Goal: Task Accomplishment & Management: Use online tool/utility

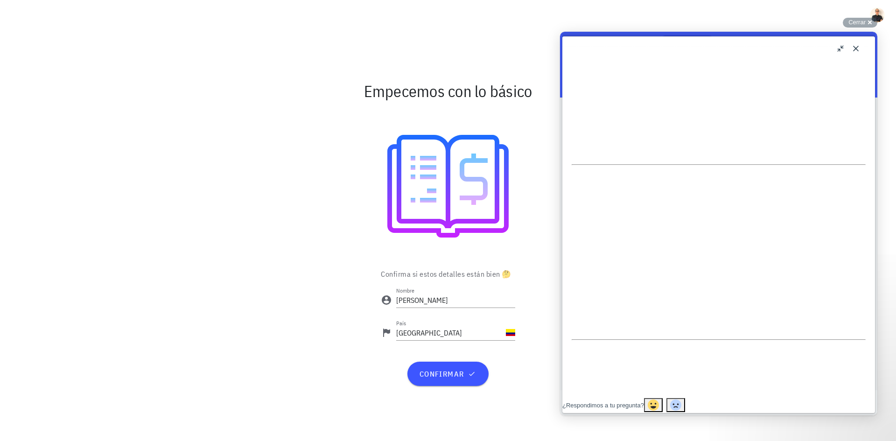
scroll to position [327, 0]
click at [446, 302] on input "Juan Pablo" at bounding box center [455, 300] width 119 height 15
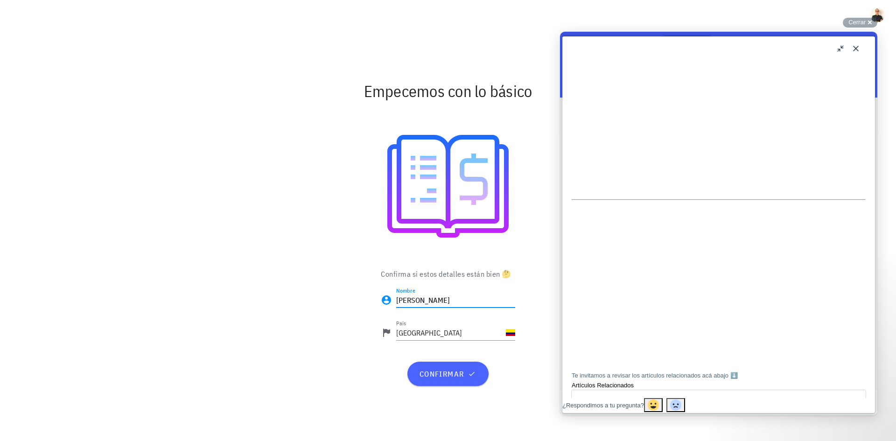
type input "Juan Pablo Parada"
click at [442, 366] on button "confirmar" at bounding box center [448, 374] width 81 height 24
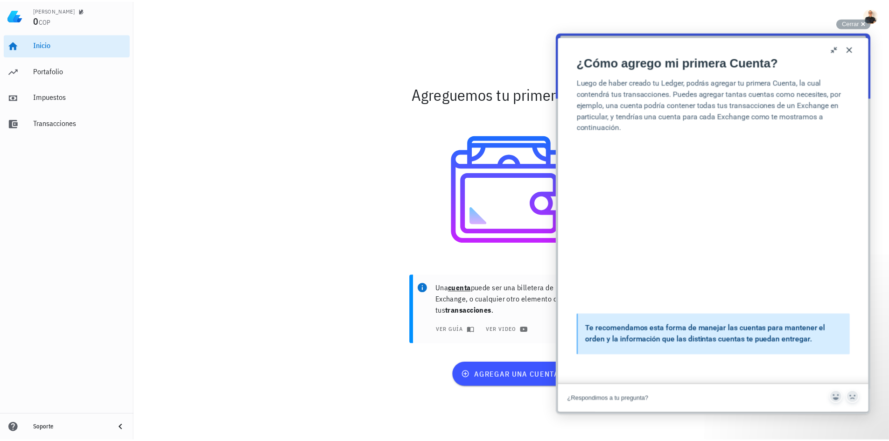
scroll to position [93, 0]
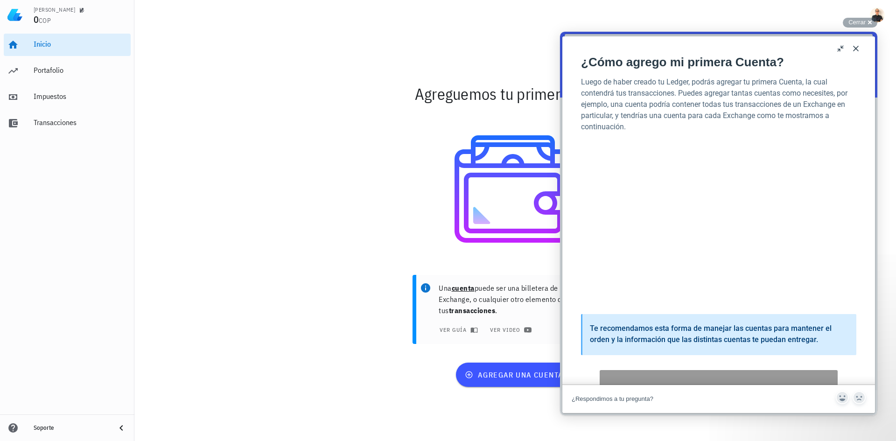
click at [852, 49] on button "Close" at bounding box center [856, 48] width 15 height 15
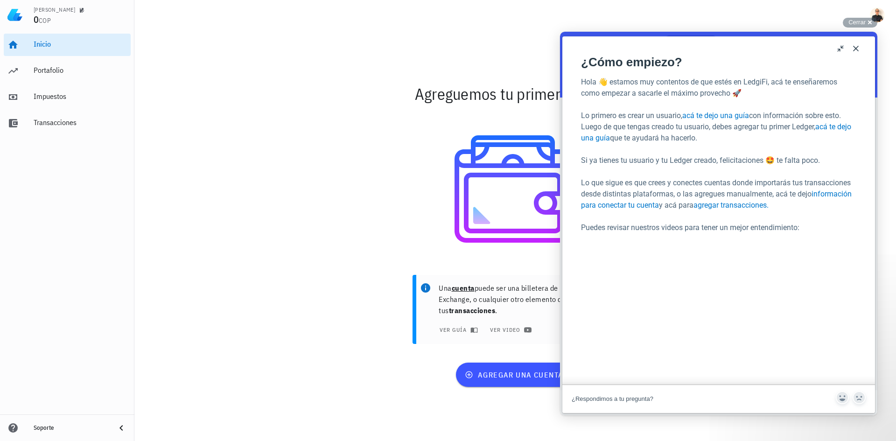
click at [857, 45] on button "Close" at bounding box center [856, 48] width 15 height 15
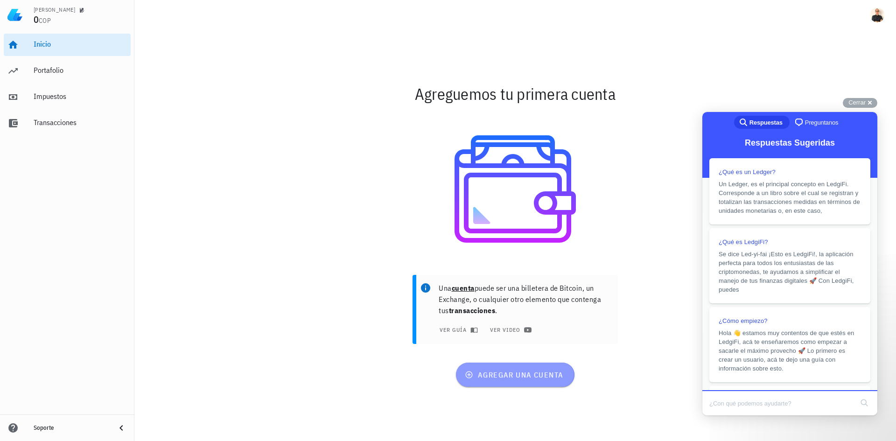
click at [509, 375] on span "agregar una cuenta" at bounding box center [515, 374] width 97 height 9
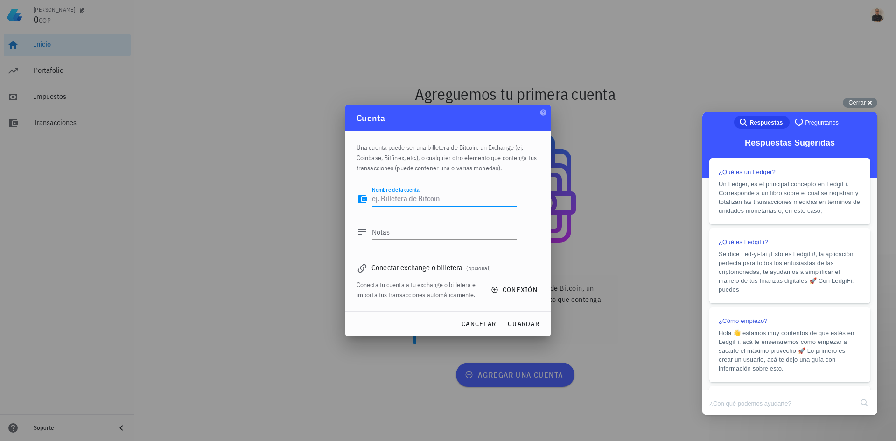
type textarea "N"
type textarea "BUDA"
click at [407, 268] on div "Conectar exchange o billetera (opcional)" at bounding box center [448, 267] width 183 height 13
click at [364, 265] on icon at bounding box center [362, 268] width 8 height 8
click at [502, 290] on span "conexión" at bounding box center [515, 290] width 45 height 8
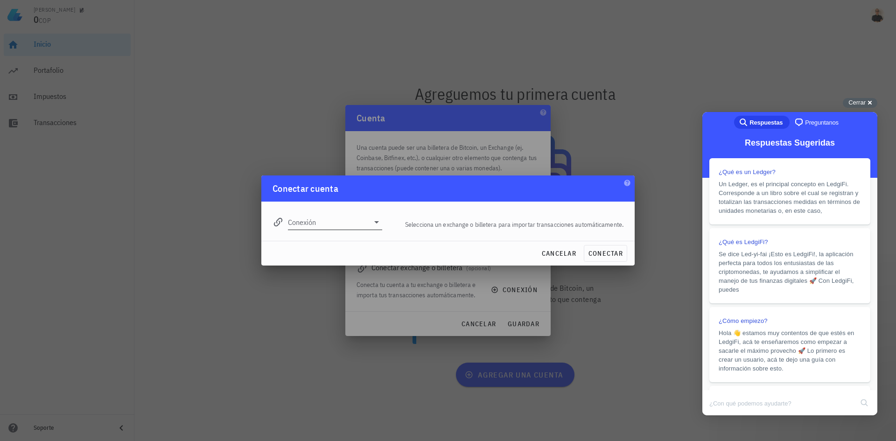
click at [330, 224] on input "Conexión" at bounding box center [328, 222] width 81 height 15
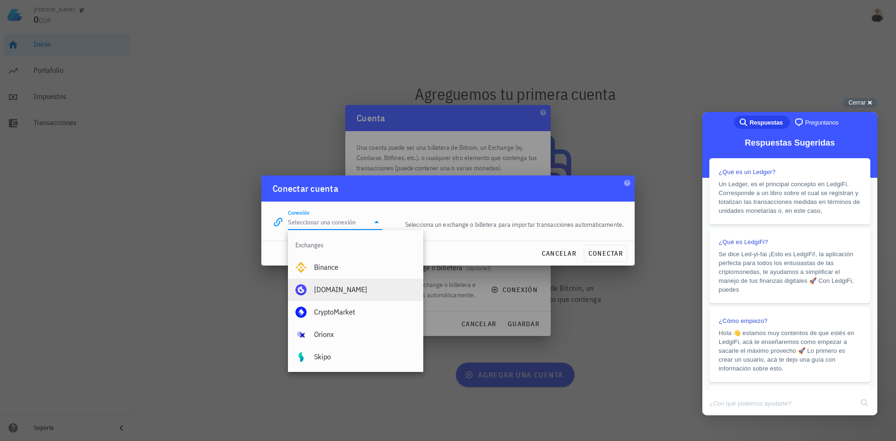
click at [336, 287] on div "Buda.com" at bounding box center [365, 289] width 102 height 9
type input "Buda.com"
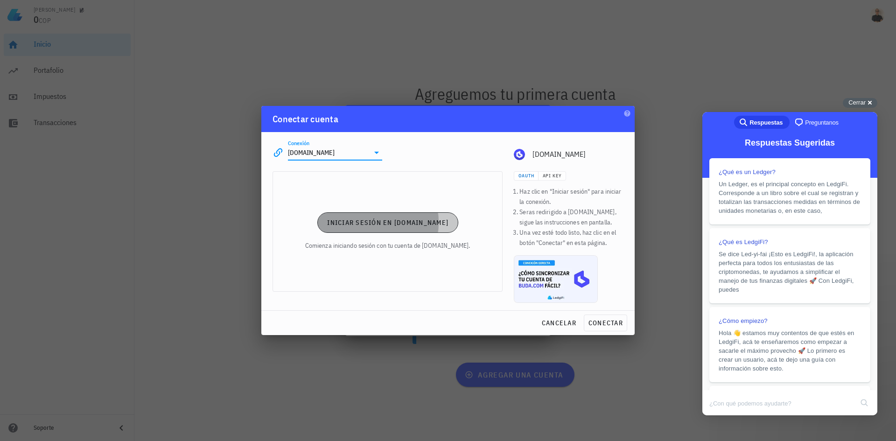
click at [385, 225] on span "Iniciar sesión en Buda.com" at bounding box center [388, 223] width 122 height 8
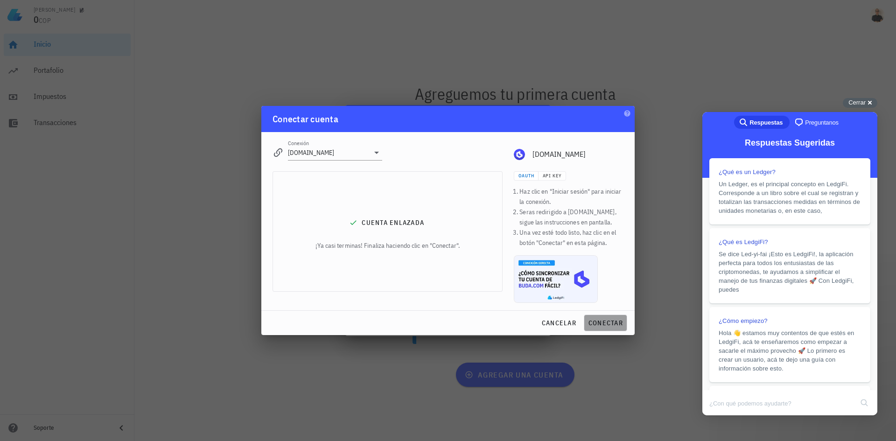
click at [599, 324] on span "conectar" at bounding box center [605, 323] width 35 height 8
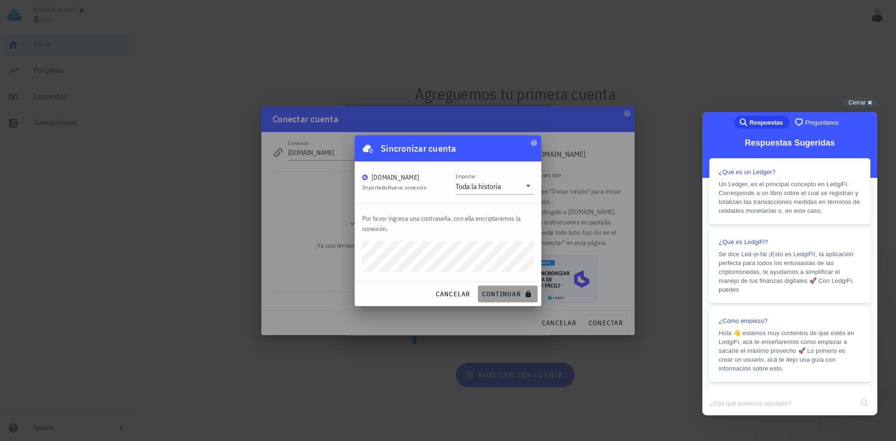
click at [507, 293] on span "continuar" at bounding box center [508, 294] width 52 height 8
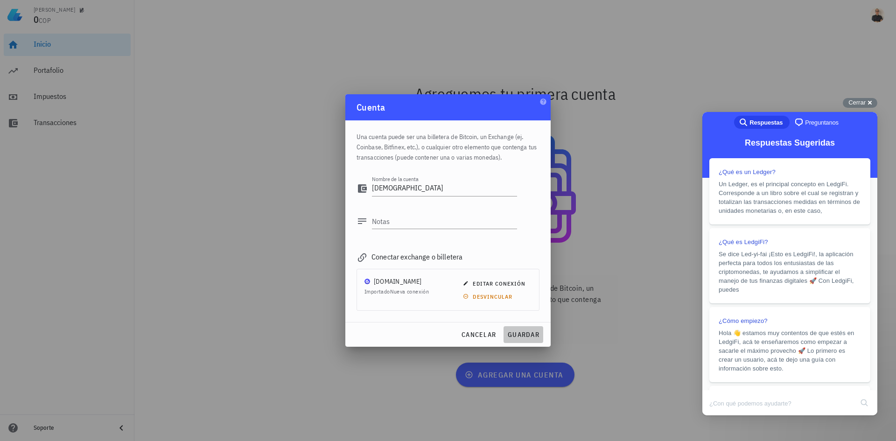
click at [522, 332] on span "guardar" at bounding box center [524, 335] width 32 height 8
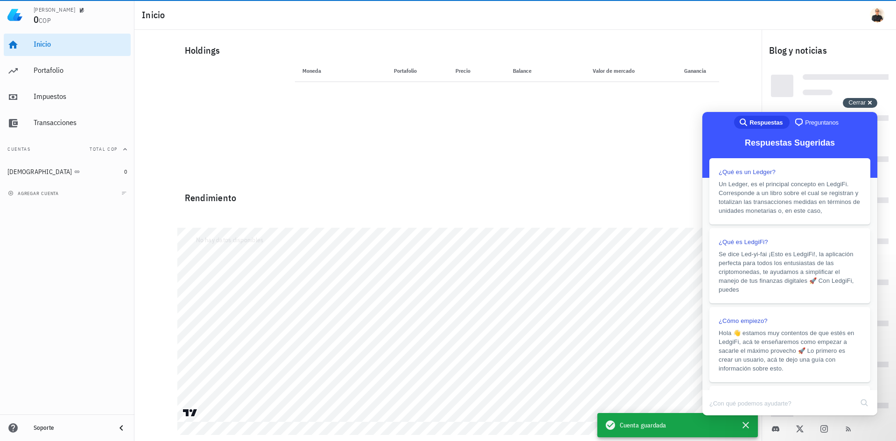
click at [858, 99] on span "Cerrar" at bounding box center [857, 102] width 17 height 7
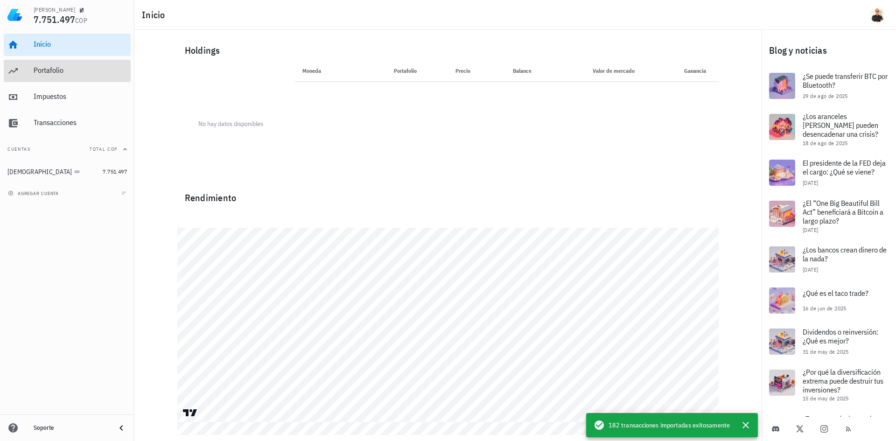
click at [52, 65] on div "Portafolio" at bounding box center [80, 70] width 93 height 21
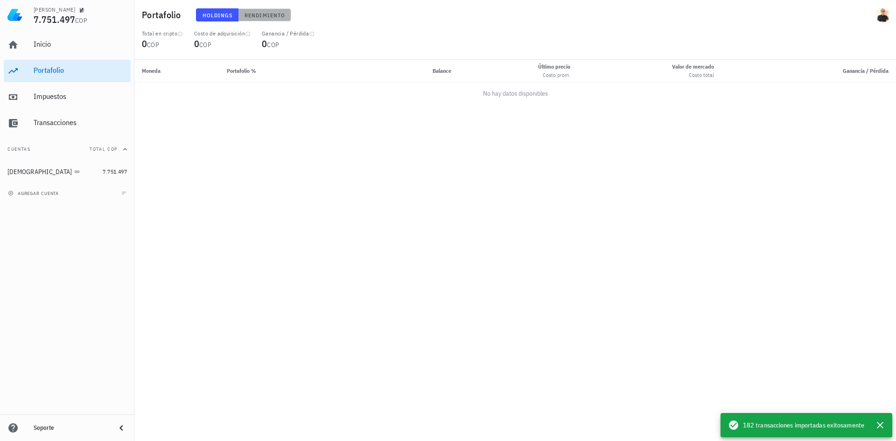
click at [257, 15] on span "Rendimiento" at bounding box center [264, 15] width 41 height 7
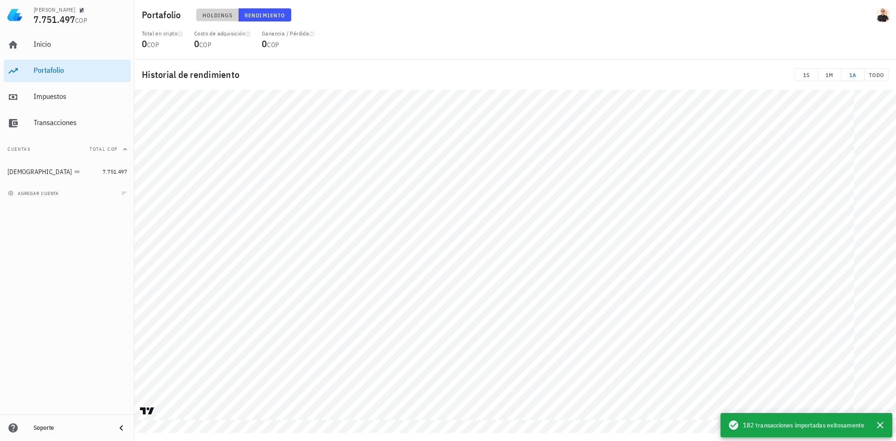
click at [211, 14] on span "Holdings" at bounding box center [217, 15] width 31 height 7
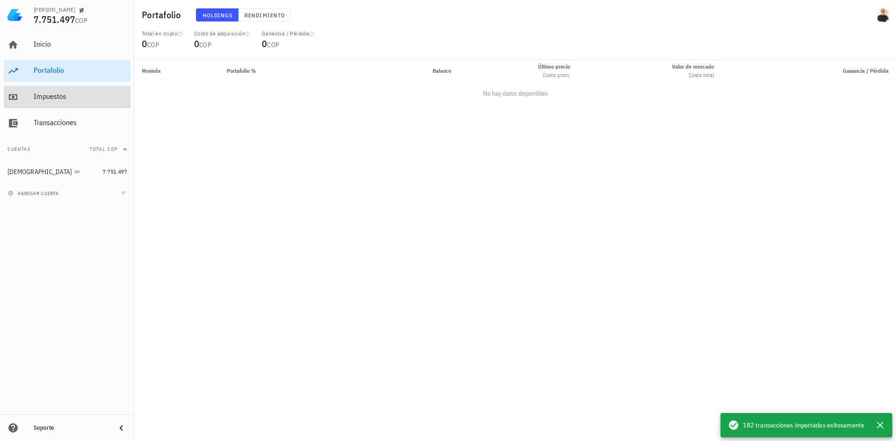
click at [68, 99] on div "Impuestos" at bounding box center [80, 96] width 93 height 9
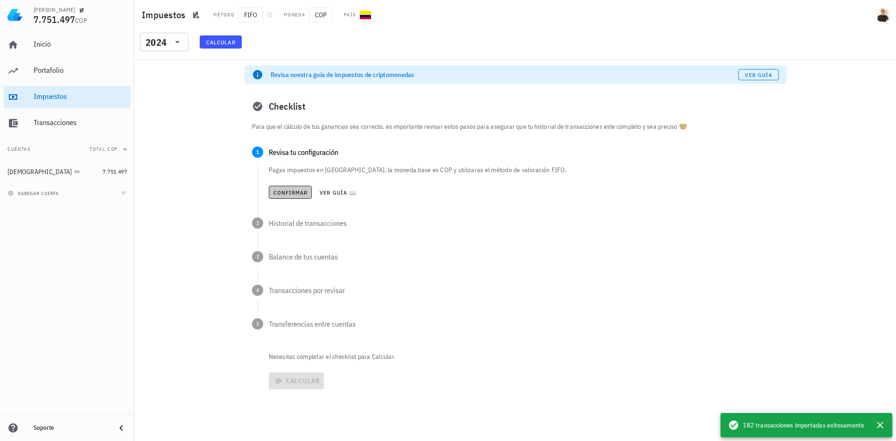
click at [301, 194] on span "Confirmar" at bounding box center [290, 192] width 35 height 7
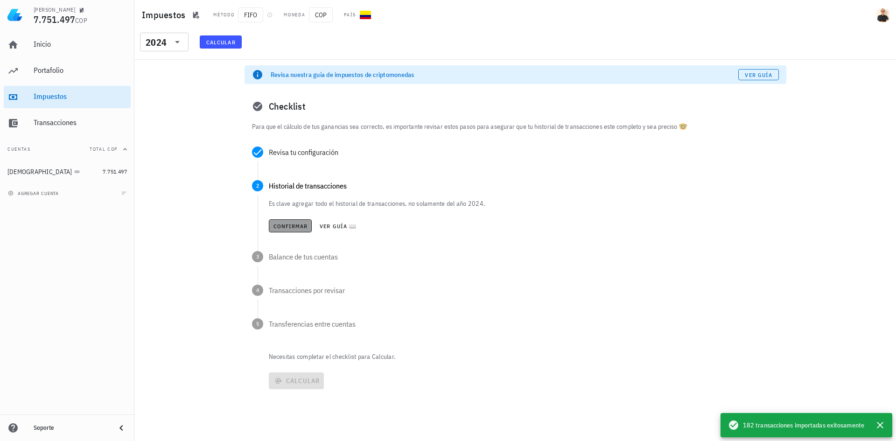
click at [296, 226] on span "Confirmar" at bounding box center [290, 226] width 35 height 7
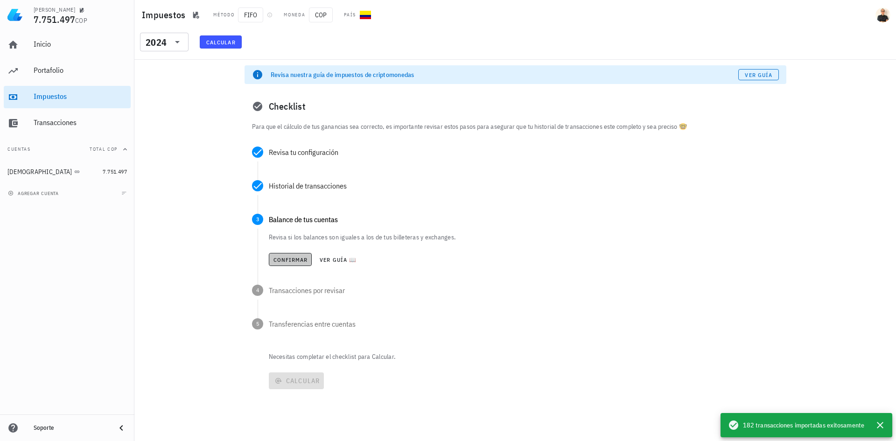
click at [297, 261] on span "Confirmar" at bounding box center [290, 259] width 35 height 7
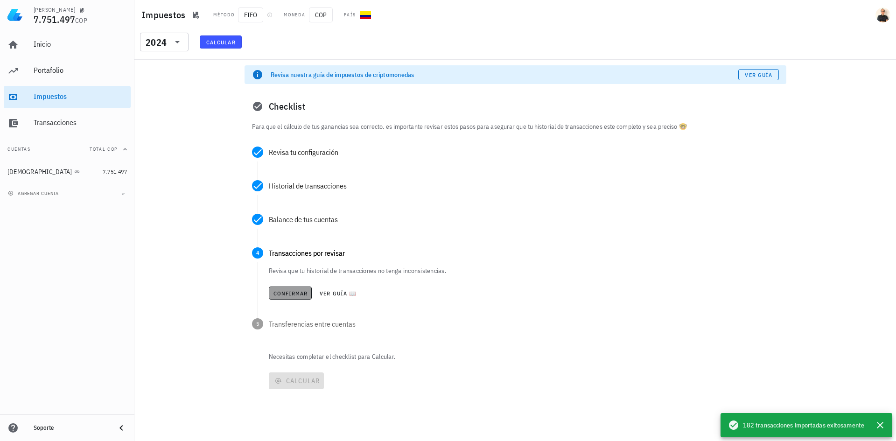
click at [300, 295] on span "Confirmar" at bounding box center [290, 293] width 35 height 7
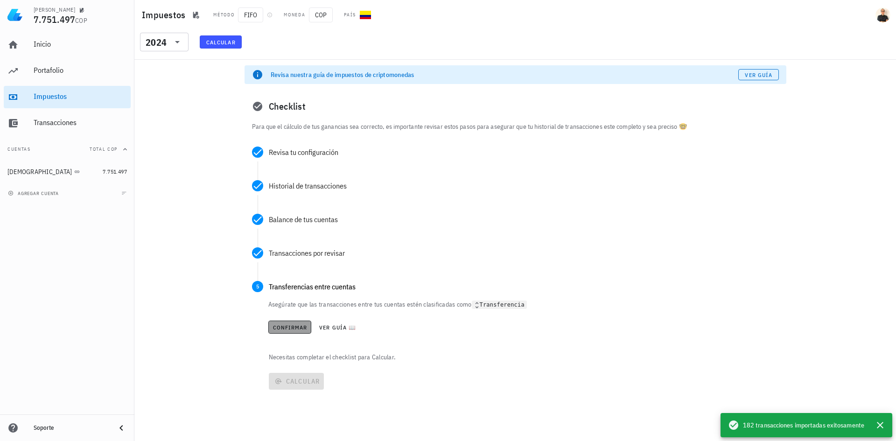
click at [290, 331] on span "Confirmar" at bounding box center [290, 327] width 35 height 7
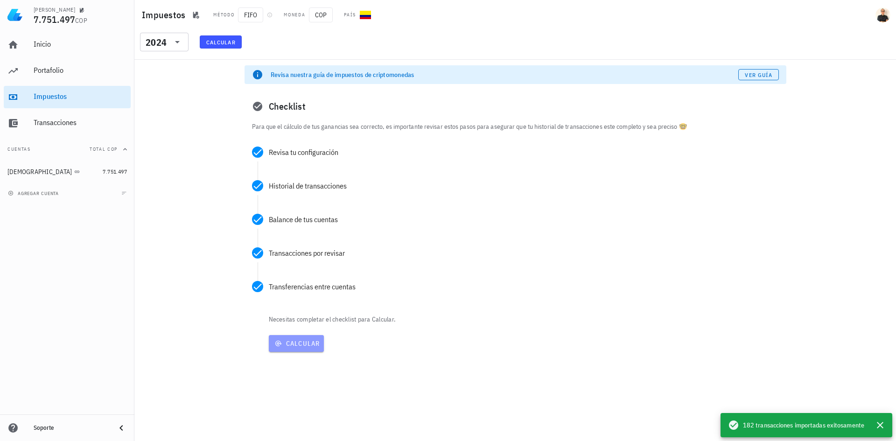
click at [300, 344] on span "Calcular" at bounding box center [297, 343] width 48 height 8
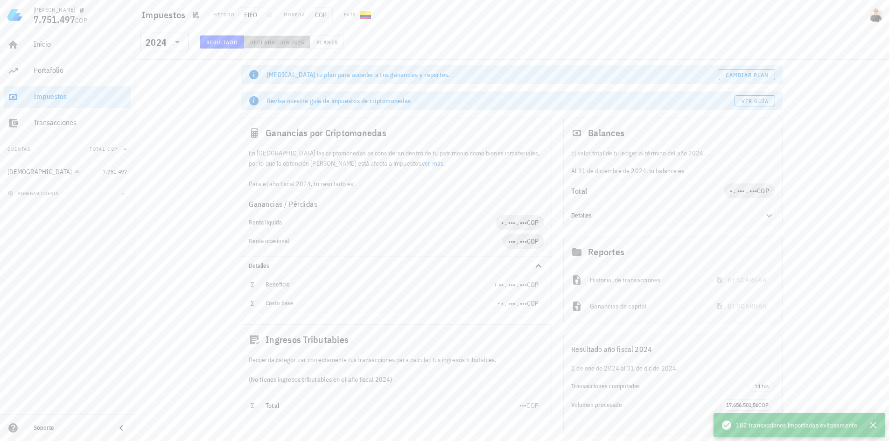
click at [268, 40] on span "Declaración" at bounding box center [270, 42] width 41 height 7
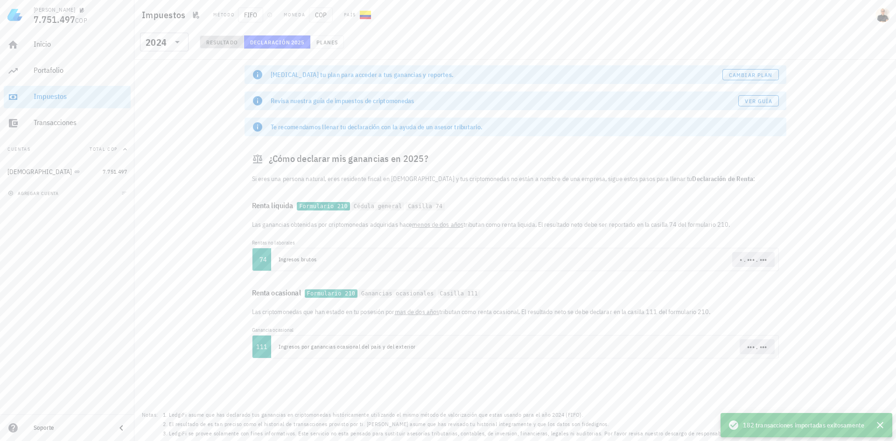
click at [220, 45] on span "Resultado" at bounding box center [222, 42] width 32 height 7
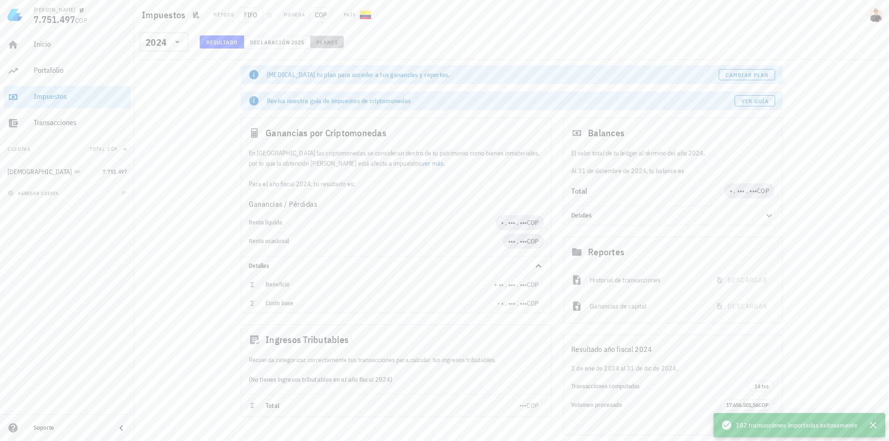
click at [327, 42] on span "Planes" at bounding box center [327, 42] width 22 height 7
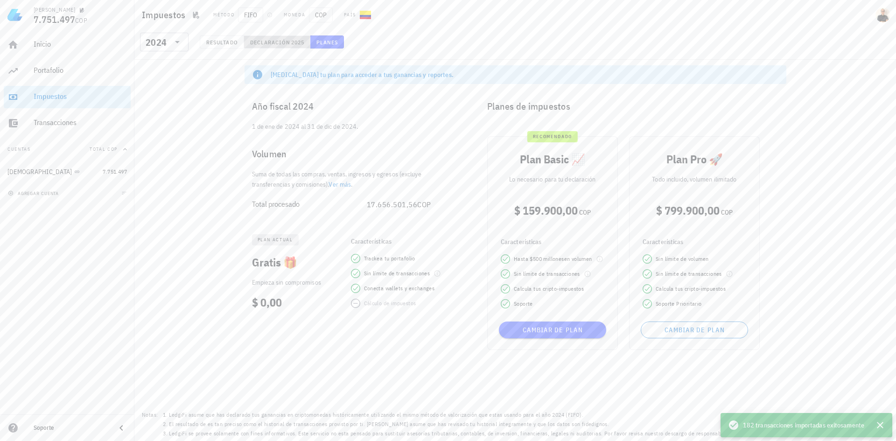
click at [275, 40] on span "Declaración" at bounding box center [270, 42] width 41 height 7
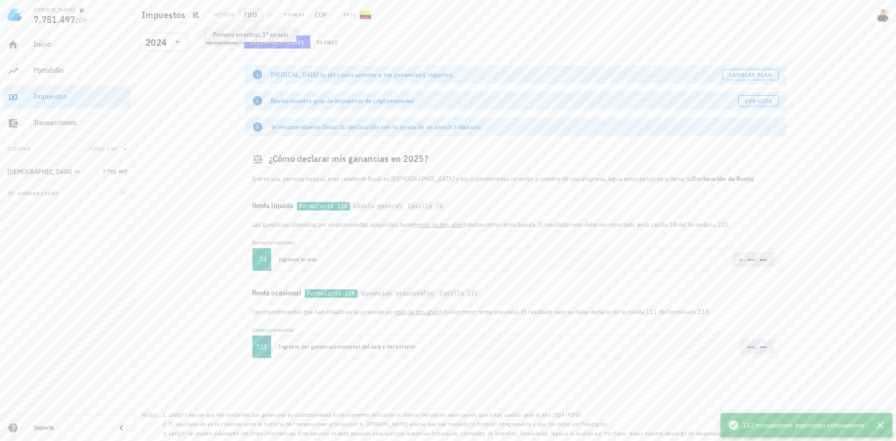
click at [245, 15] on span "FIFO" at bounding box center [250, 14] width 25 height 15
click at [248, 10] on span "FIFO" at bounding box center [250, 14] width 25 height 15
click at [368, 206] on code "Cédula general" at bounding box center [378, 206] width 53 height 9
click at [418, 209] on code "Casilla 74" at bounding box center [425, 206] width 39 height 9
click at [321, 202] on div "Formulario 210 Cédula general Casilla 74" at bounding box center [371, 206] width 148 height 10
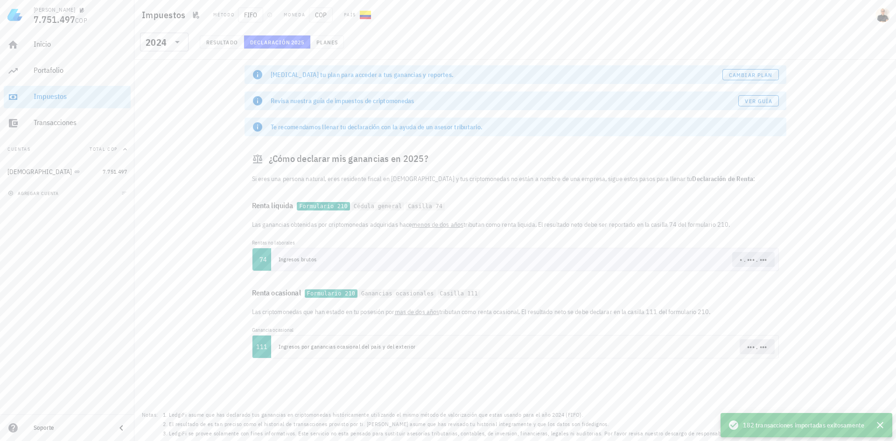
click at [309, 258] on td "Ingresos brutos" at bounding box center [398, 259] width 254 height 22
click at [660, 254] on td "• . ••• . •••" at bounding box center [651, 259] width 254 height 22
click at [750, 265] on span "• . ••• . •••" at bounding box center [753, 259] width 27 height 15
click at [641, 259] on td "• . ••• . •••" at bounding box center [651, 259] width 254 height 22
click at [219, 40] on span "Resultado" at bounding box center [222, 42] width 32 height 7
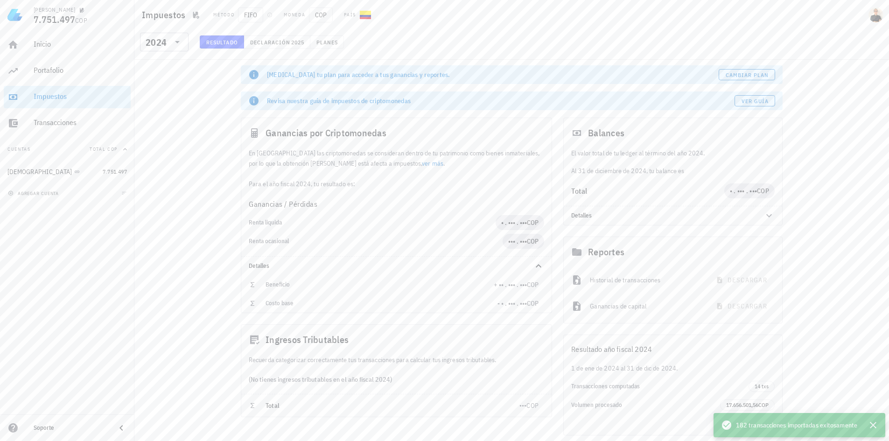
scroll to position [34, 0]
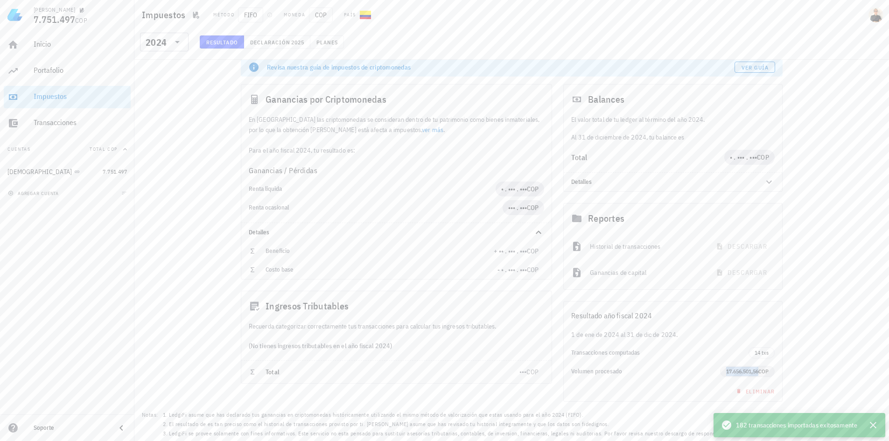
click at [753, 371] on span "17.656.501,56" at bounding box center [742, 371] width 32 height 7
click at [767, 353] on span "14 txs" at bounding box center [762, 353] width 14 height 10
click at [779, 330] on div "1 de ene de 2024 al 31 de dic de 2024." at bounding box center [673, 335] width 219 height 10
click at [768, 352] on span "14 txs" at bounding box center [762, 353] width 14 height 10
click at [770, 327] on div "Resultado año fiscal 2024" at bounding box center [673, 316] width 219 height 28
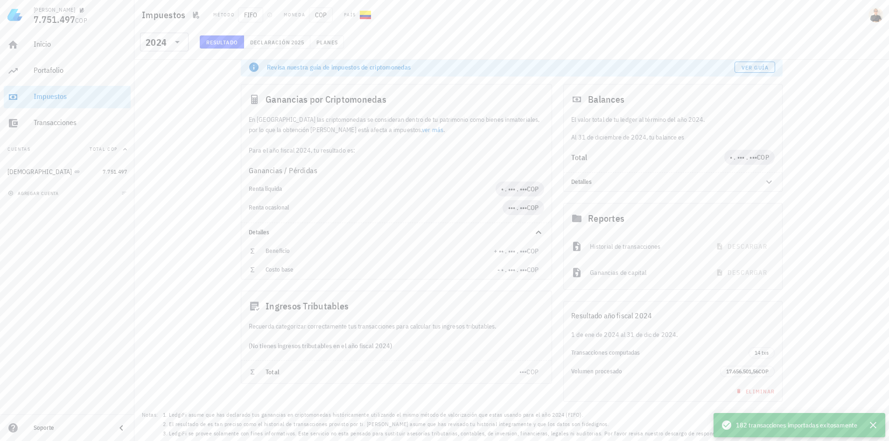
scroll to position [0, 0]
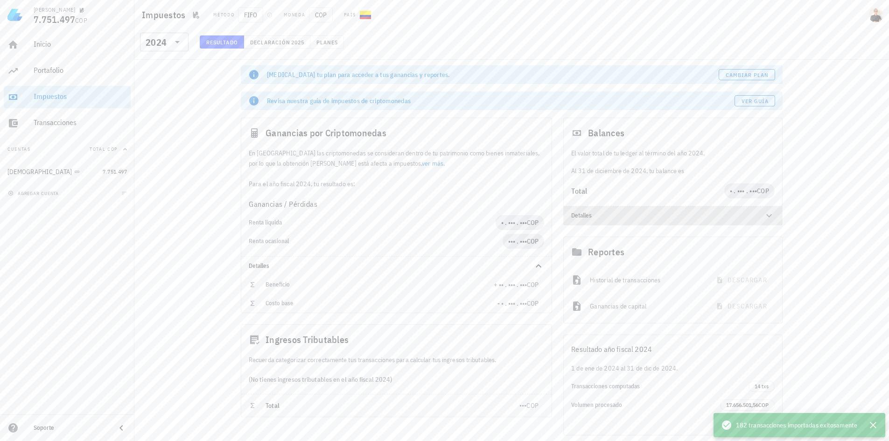
click at [769, 214] on icon at bounding box center [769, 215] width 11 height 11
click at [591, 34] on div "​ 2024 Resultado Declaración 2025 Planes" at bounding box center [511, 45] width 751 height 24
